Goal: Task Accomplishment & Management: Manage account settings

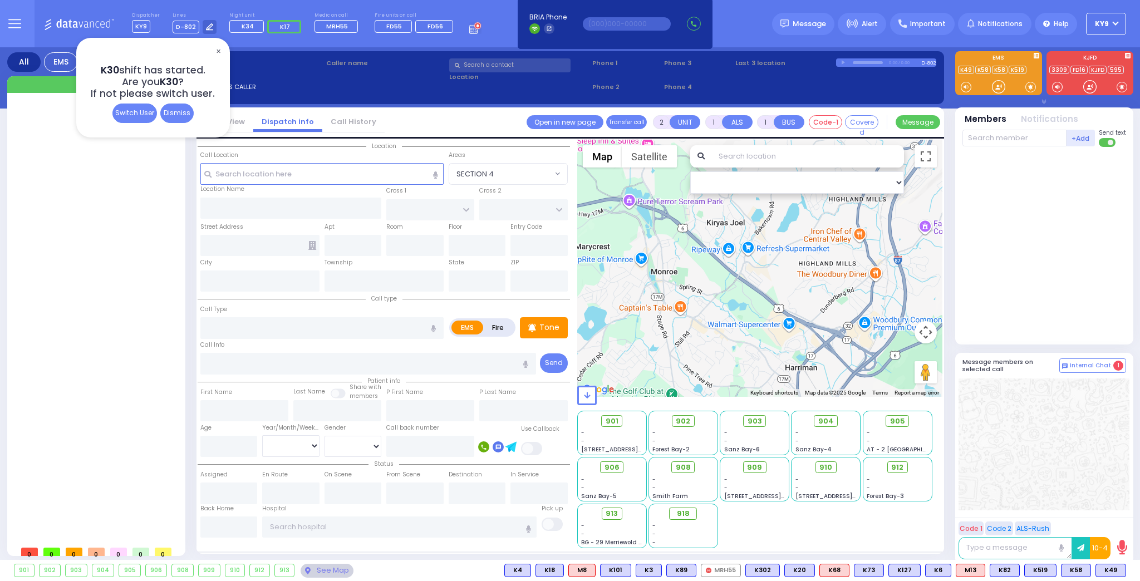
select select
click at [175, 115] on div "Dismiss" at bounding box center [176, 113] width 33 height 19
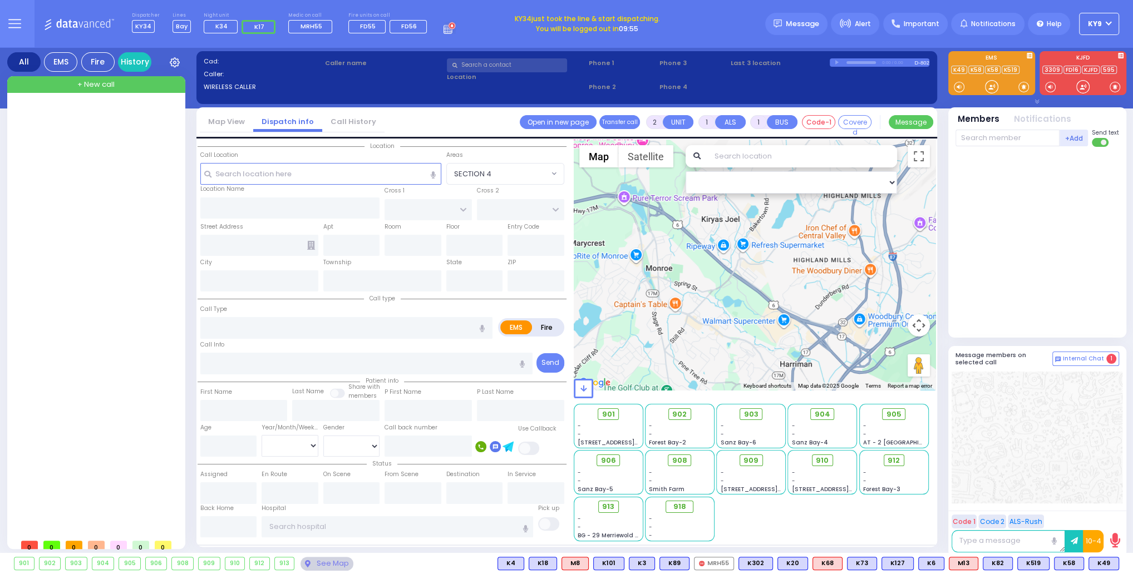
click at [1098, 24] on span "KY9" at bounding box center [1095, 24] width 14 height 10
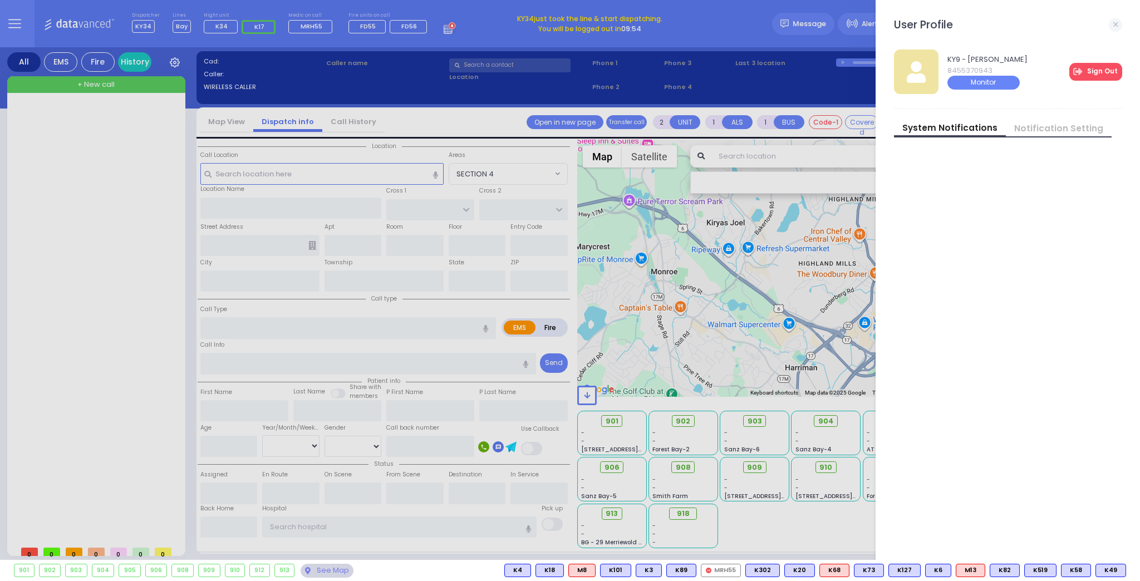
click at [1090, 71] on link "Sign Out" at bounding box center [1095, 72] width 53 height 18
